Goal: Navigation & Orientation: Understand site structure

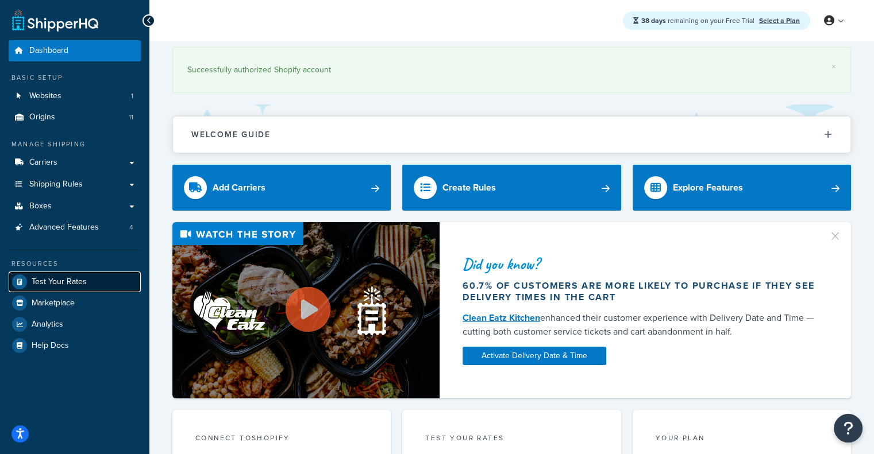
click at [64, 282] on span "Test Your Rates" at bounding box center [59, 282] width 55 height 10
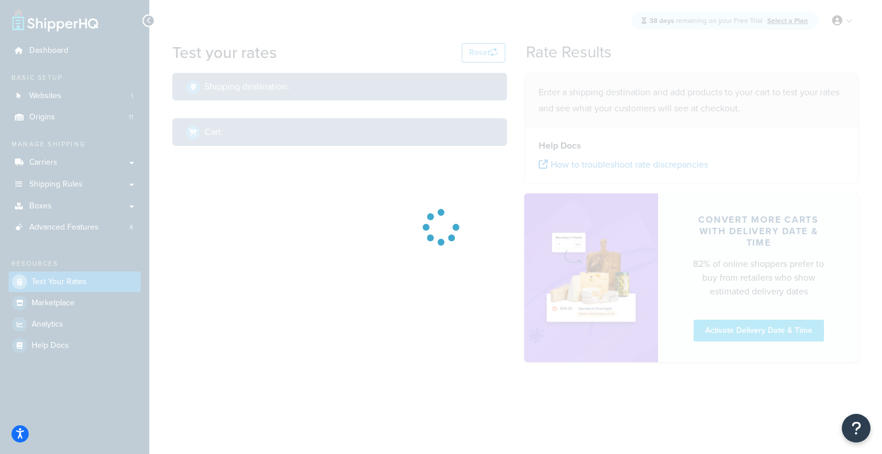
select select "TX"
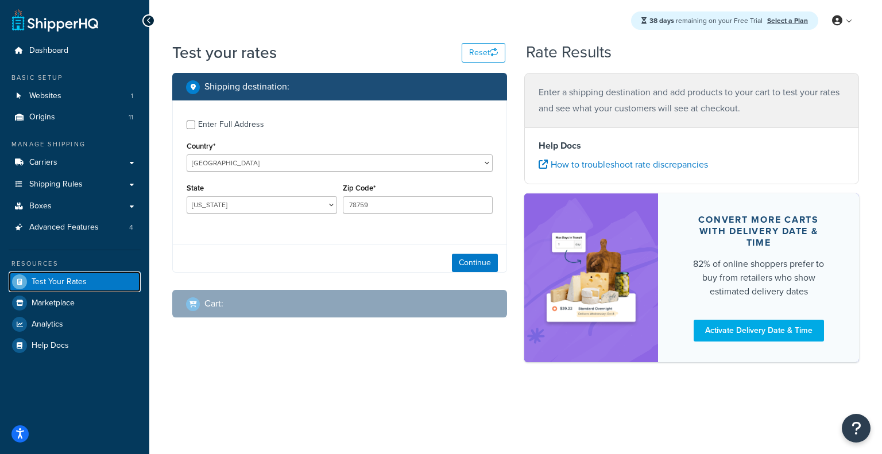
click at [64, 282] on span "Test Your Rates" at bounding box center [59, 282] width 55 height 10
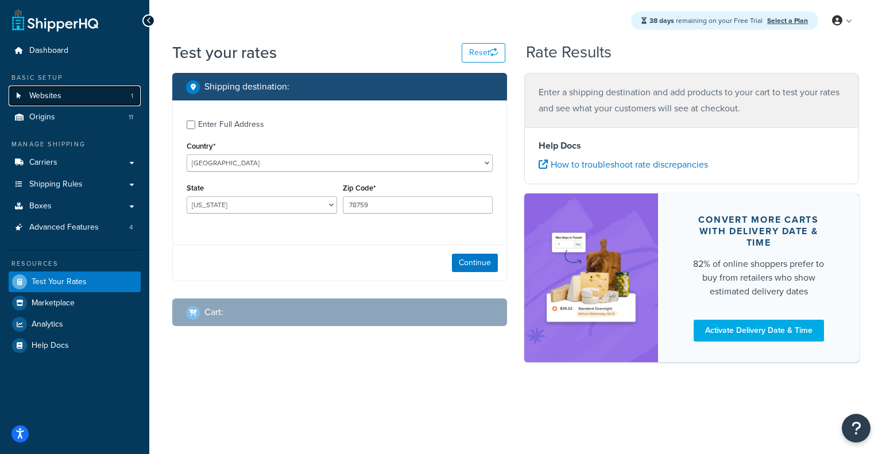
click at [112, 105] on link "Websites 1" at bounding box center [75, 96] width 132 height 21
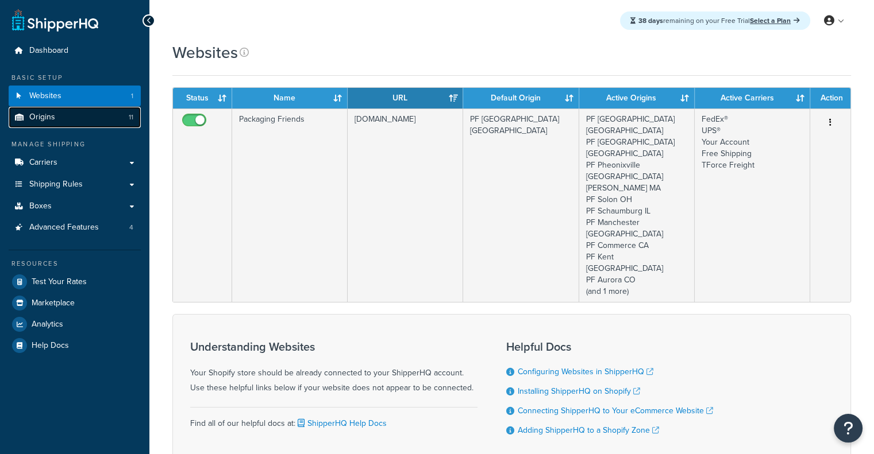
click at [109, 117] on link "Origins 11" at bounding box center [75, 117] width 132 height 21
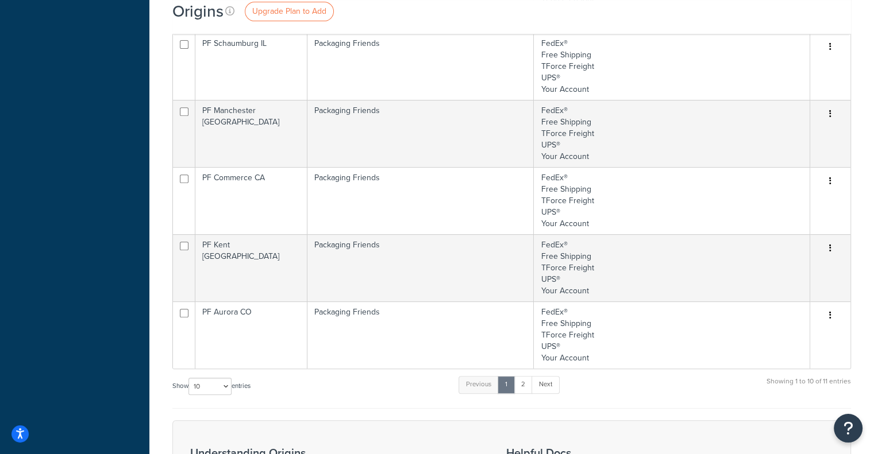
scroll to position [457, 0]
click at [523, 382] on link "2" at bounding box center [522, 385] width 19 height 17
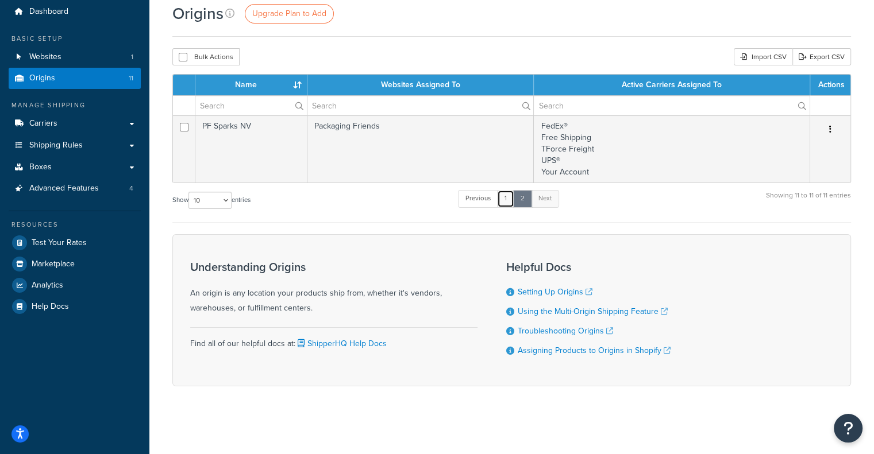
click at [513, 198] on link "1" at bounding box center [505, 198] width 17 height 17
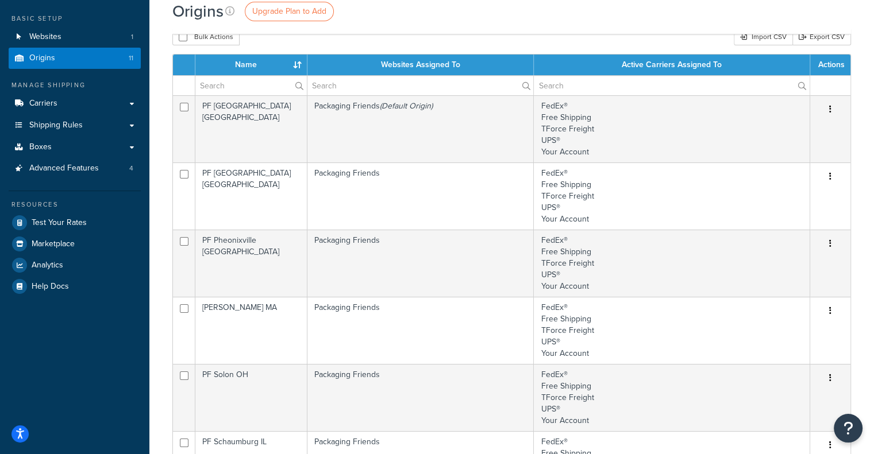
scroll to position [20, 0]
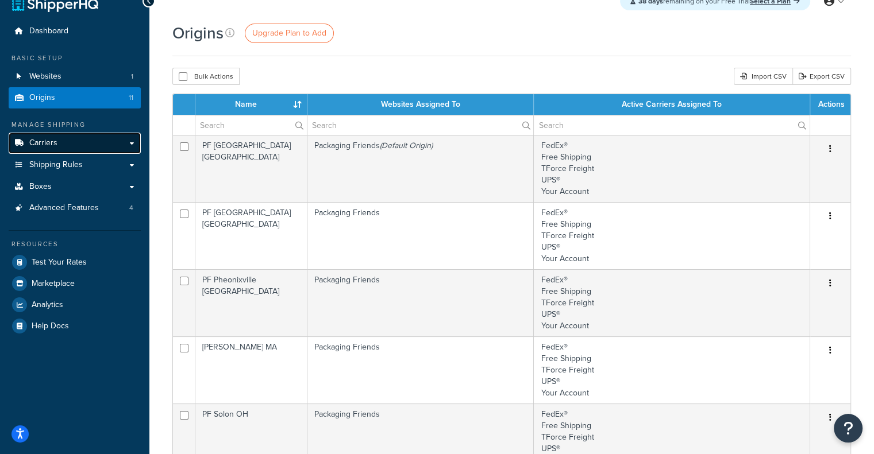
click at [78, 142] on link "Carriers" at bounding box center [75, 143] width 132 height 21
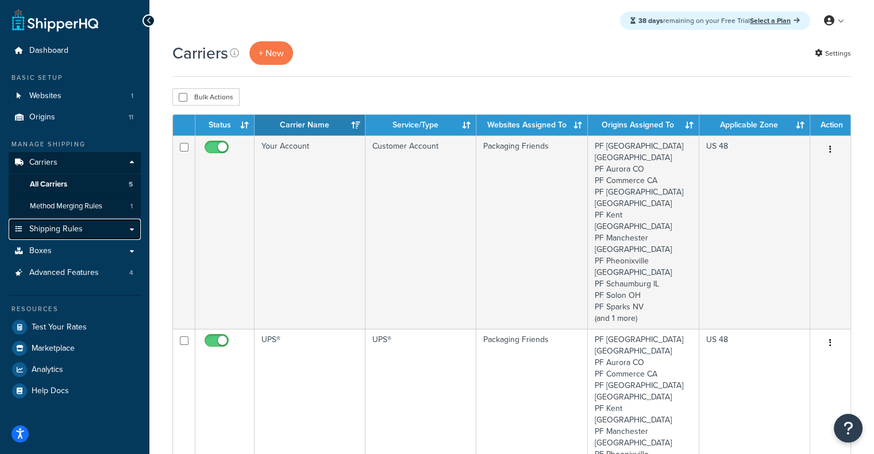
click at [53, 233] on span "Shipping Rules" at bounding box center [55, 230] width 53 height 10
